Goal: Use online tool/utility

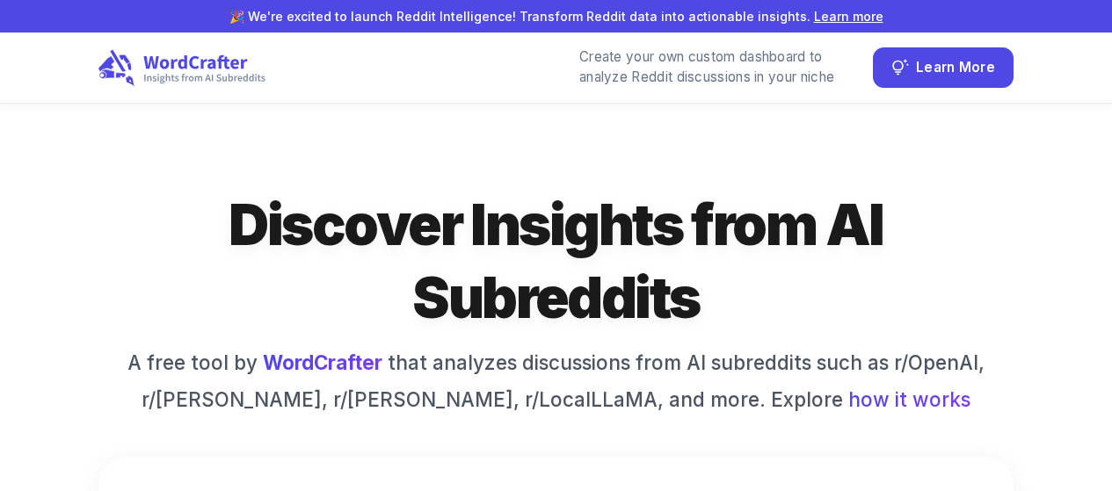
type input "[DATE]"
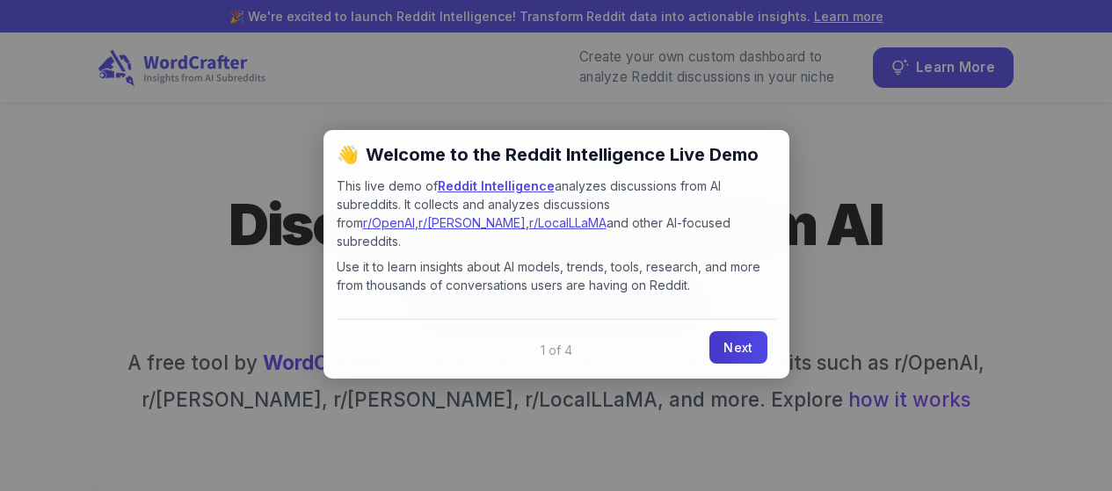
click at [738, 331] on link "Next" at bounding box center [737, 347] width 57 height 33
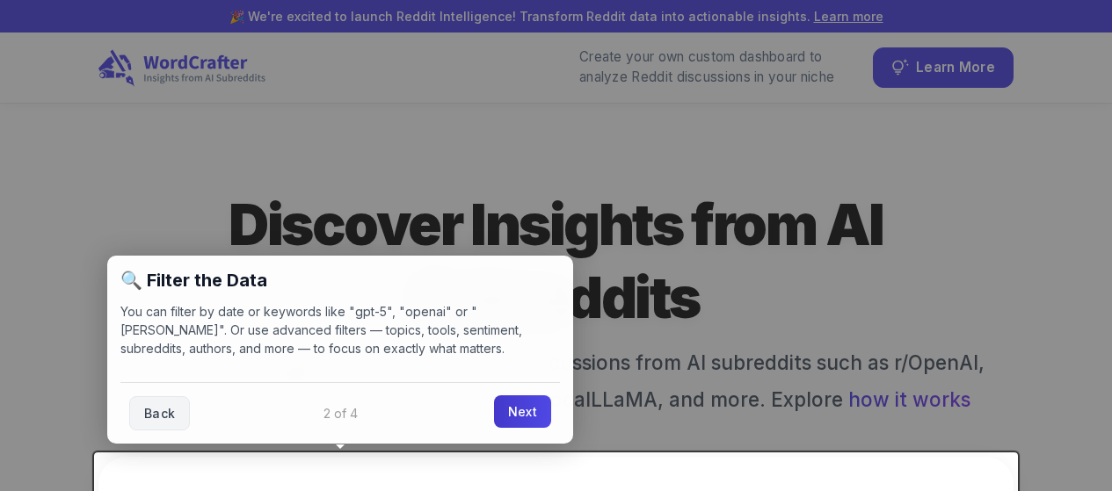
click at [526, 410] on link "Next" at bounding box center [522, 412] width 57 height 33
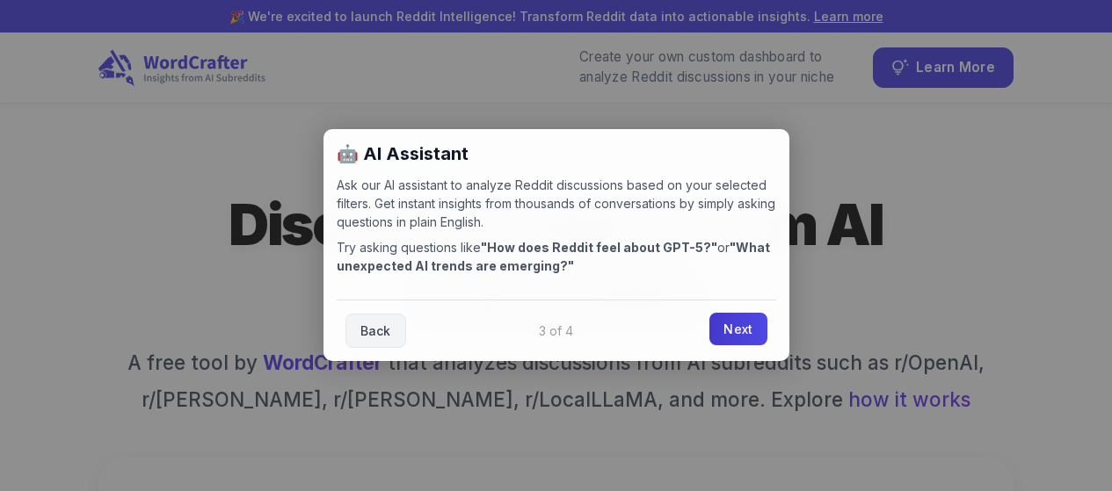
click at [741, 338] on link "Next" at bounding box center [737, 329] width 57 height 33
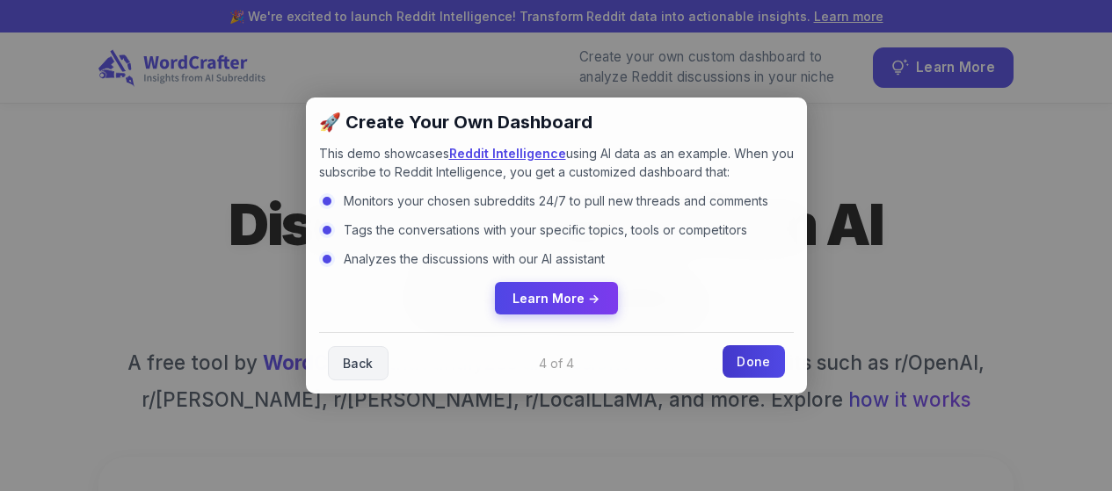
click at [741, 368] on link "Done" at bounding box center [754, 361] width 62 height 33
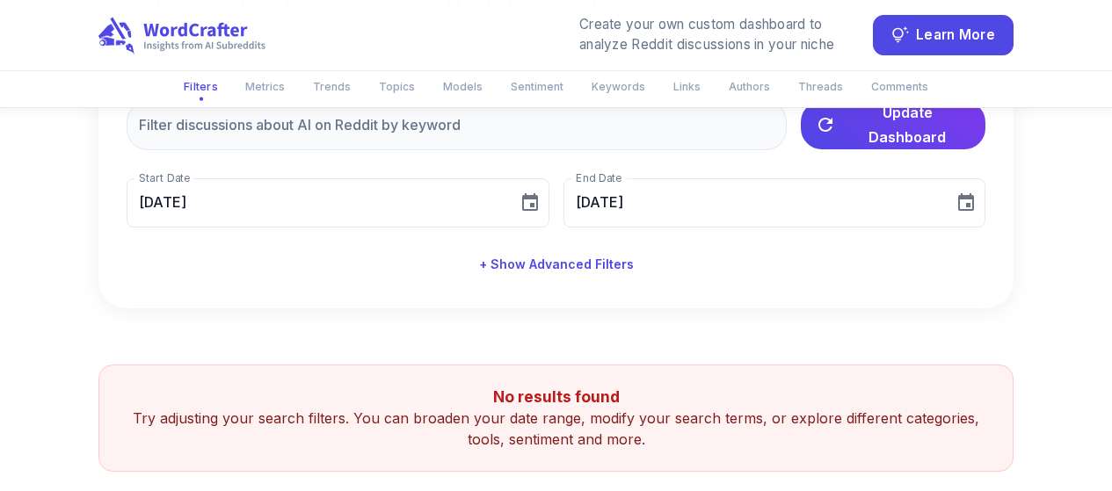
scroll to position [383, 0]
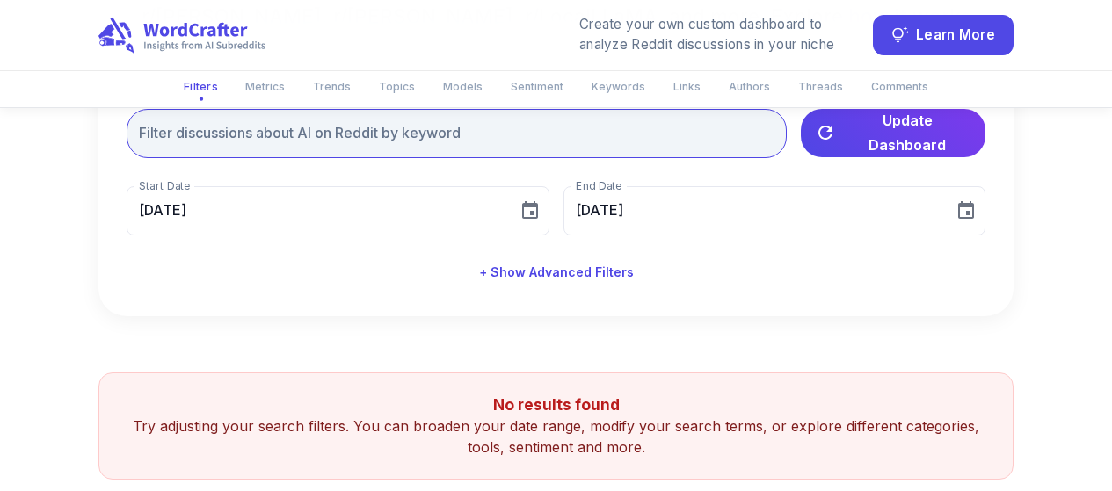
click at [304, 136] on input "text" at bounding box center [457, 133] width 660 height 49
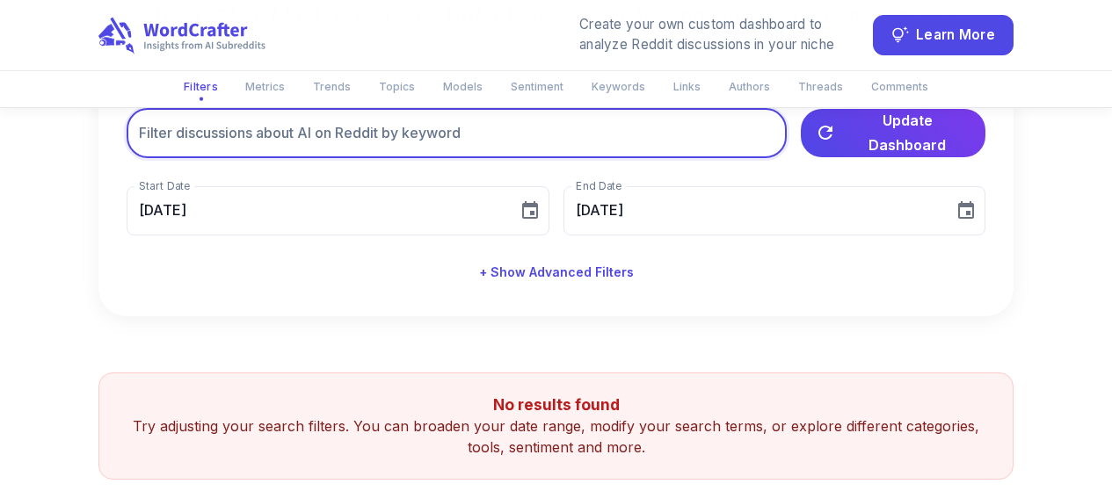
click at [50, 309] on div "‹ › Filters Metrics Trends Topics Models Sentiment Keywords Links Authors Threa…" at bounding box center [556, 326] width 1112 height 1212
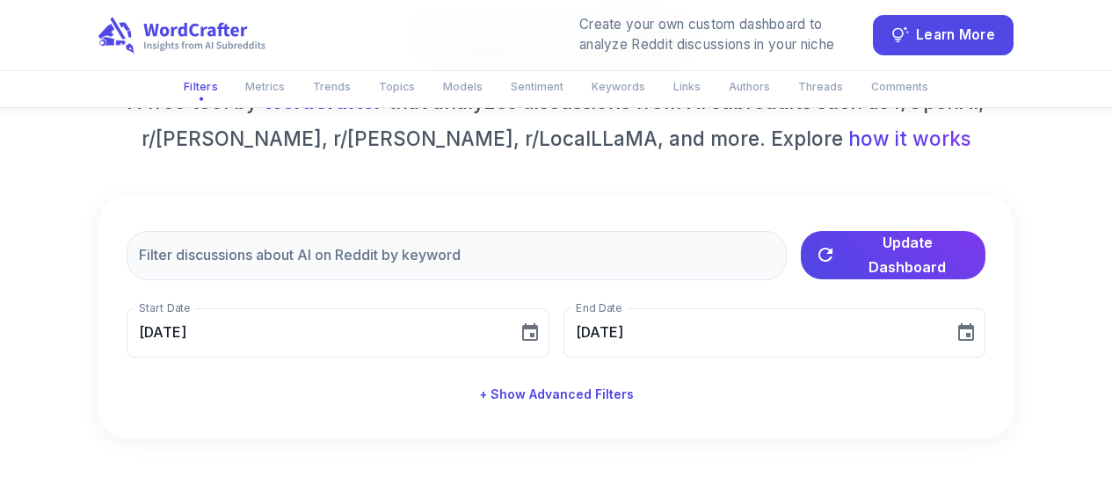
scroll to position [258, 1]
